Goal: Find specific page/section: Find specific page/section

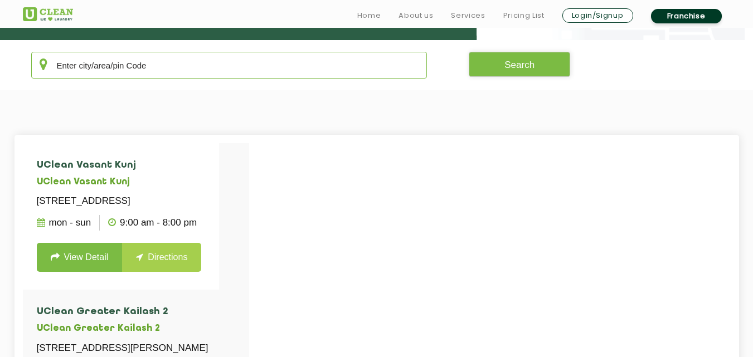
scroll to position [230, 0]
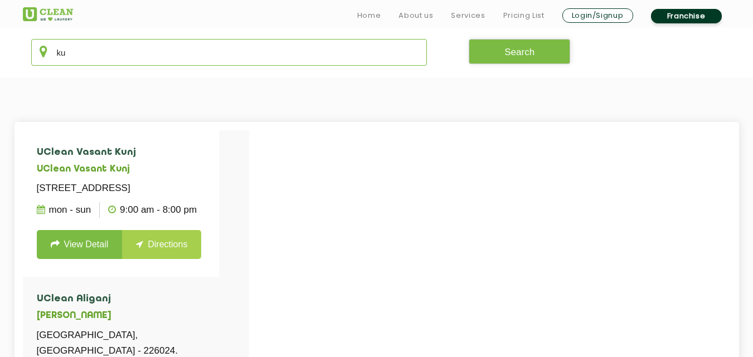
type input "k"
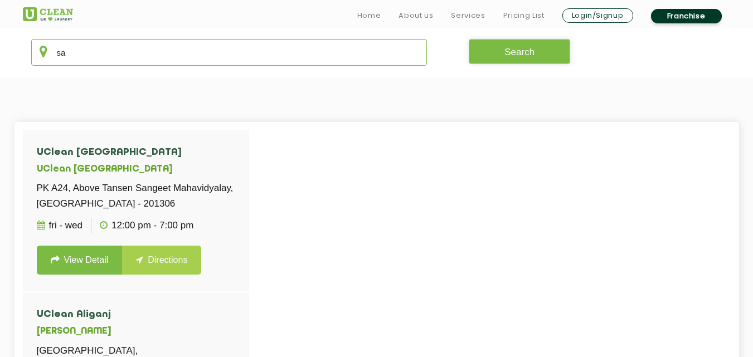
type input "s"
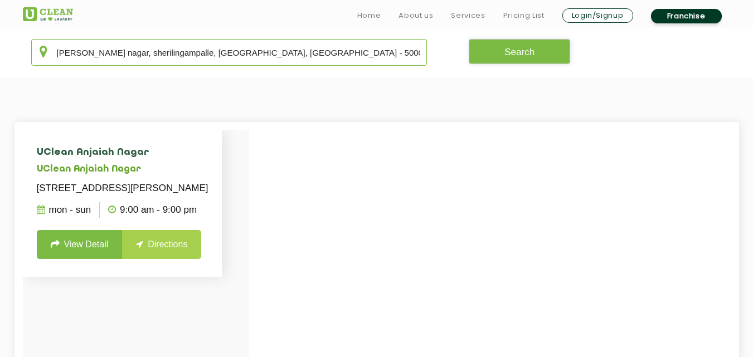
type input "[PERSON_NAME] nagar, sherilingampalle, [GEOGRAPHIC_DATA], [GEOGRAPHIC_DATA] - 5…"
click at [300, 52] on input "[PERSON_NAME] nagar, sherilingampalle, [GEOGRAPHIC_DATA], [GEOGRAPHIC_DATA] - 5…" at bounding box center [229, 52] width 396 height 27
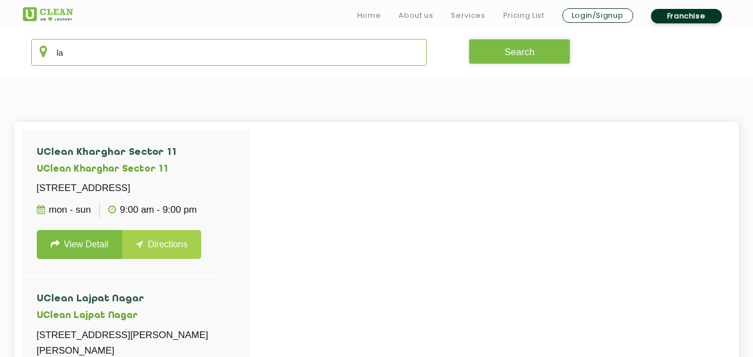
type input "l"
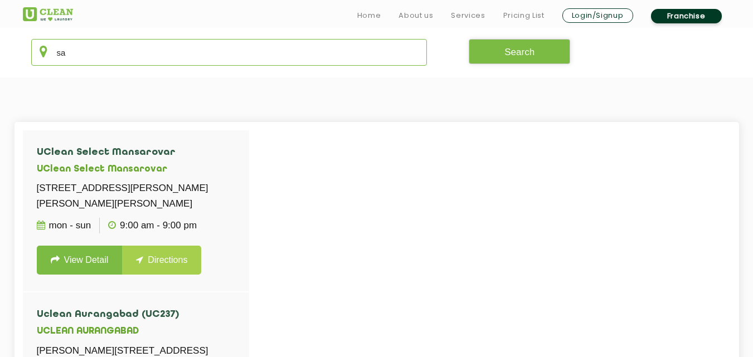
type input "s"
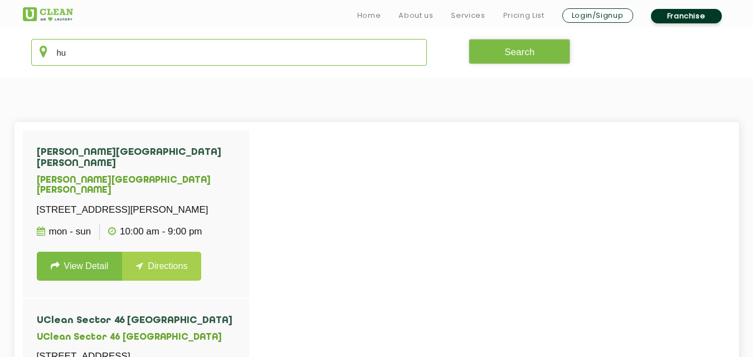
type input "h"
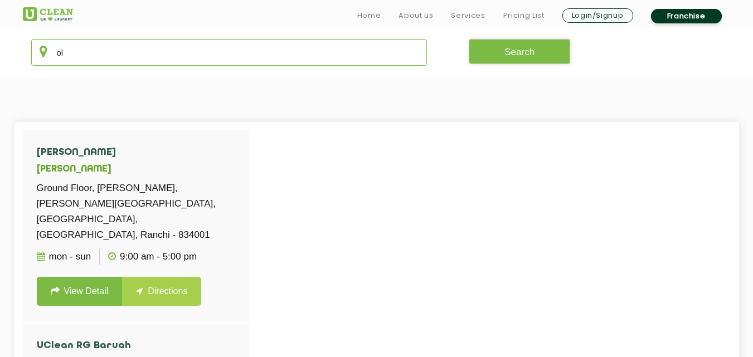
type input "o"
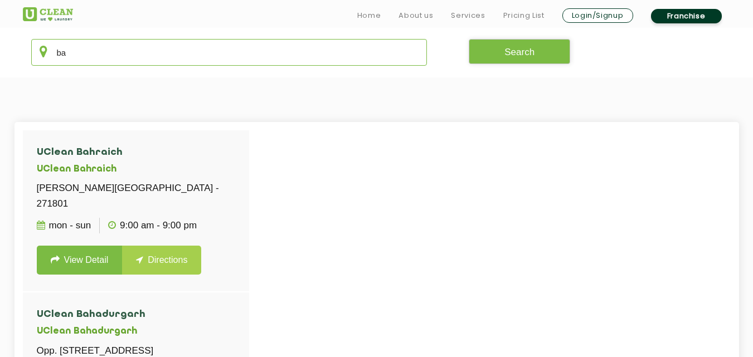
type input "b"
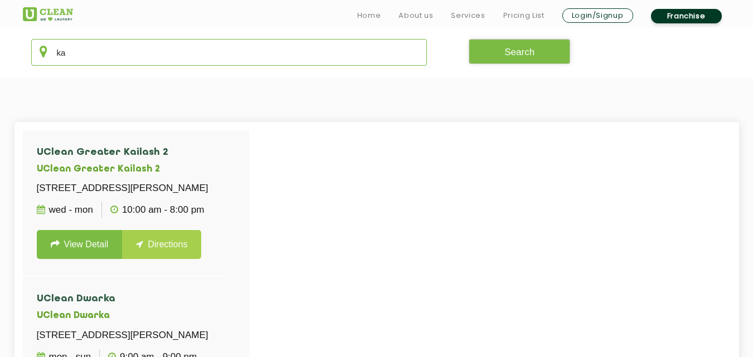
type input "k"
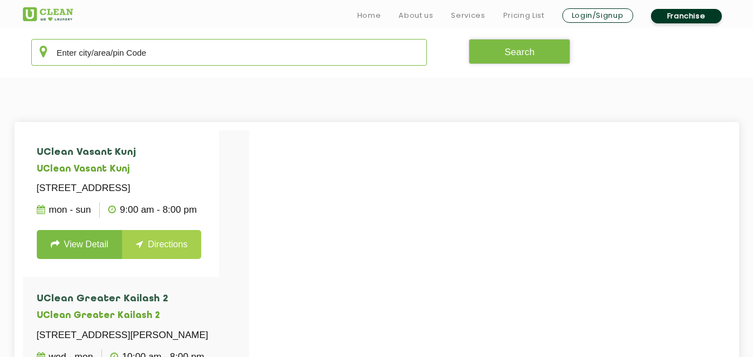
type input "j"
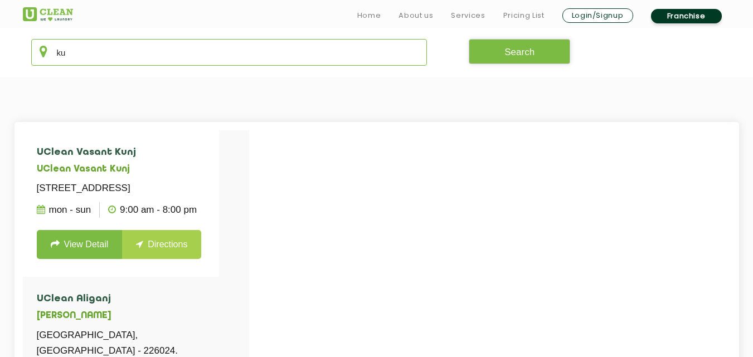
type input "k"
